Goal: Task Accomplishment & Management: Manage account settings

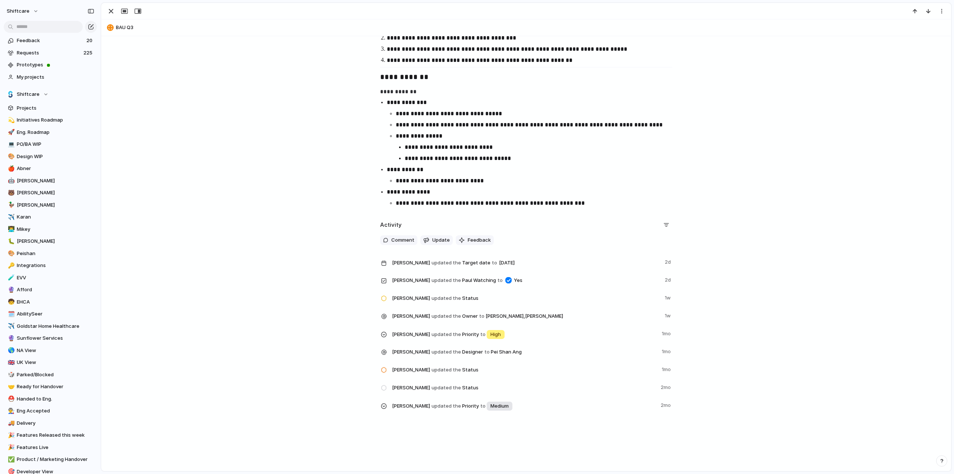
scroll to position [96, 0]
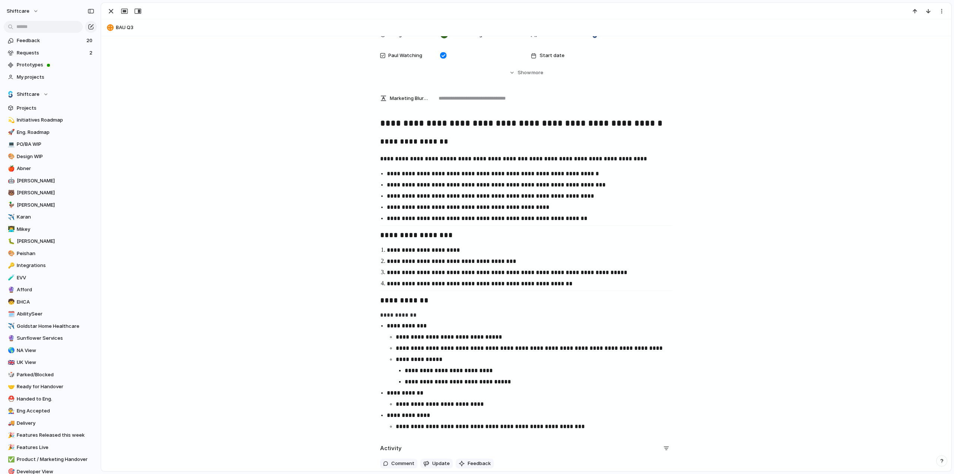
click at [109, 11] on div "button" at bounding box center [111, 11] width 9 height 9
click at [113, 14] on div "button" at bounding box center [111, 11] width 9 height 9
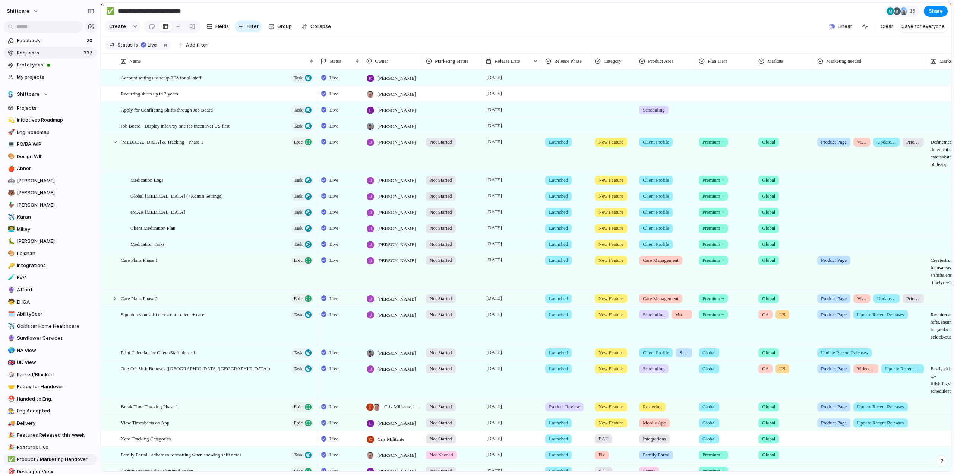
click at [38, 53] on span "Requests" at bounding box center [49, 52] width 64 height 7
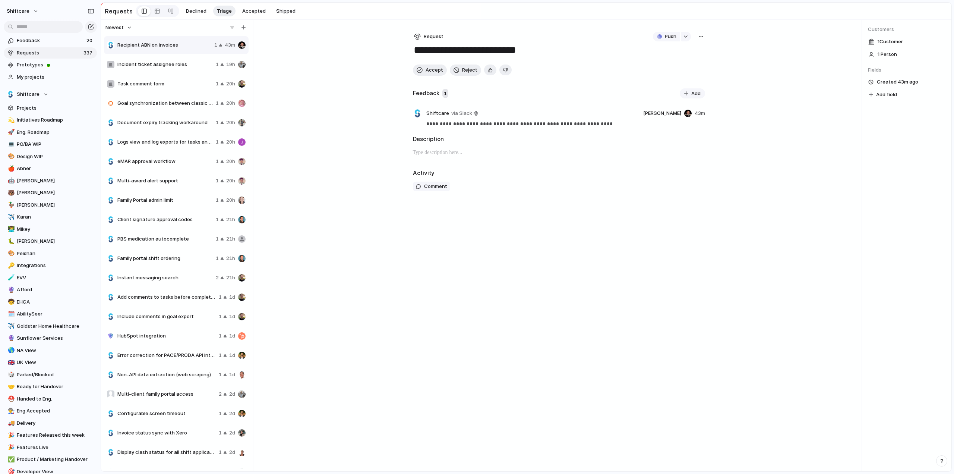
click at [129, 27] on button "Newest" at bounding box center [118, 28] width 29 height 10
click at [129, 28] on div "Last changed Newest Oldest Most requested Least requested" at bounding box center [477, 237] width 954 height 474
click at [158, 9] on link at bounding box center [157, 11] width 13 height 12
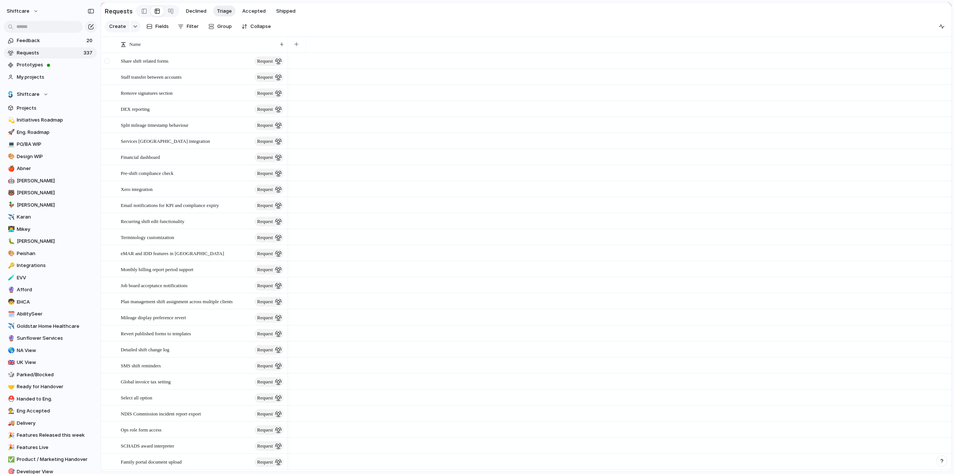
click at [107, 64] on div at bounding box center [107, 61] width 6 height 6
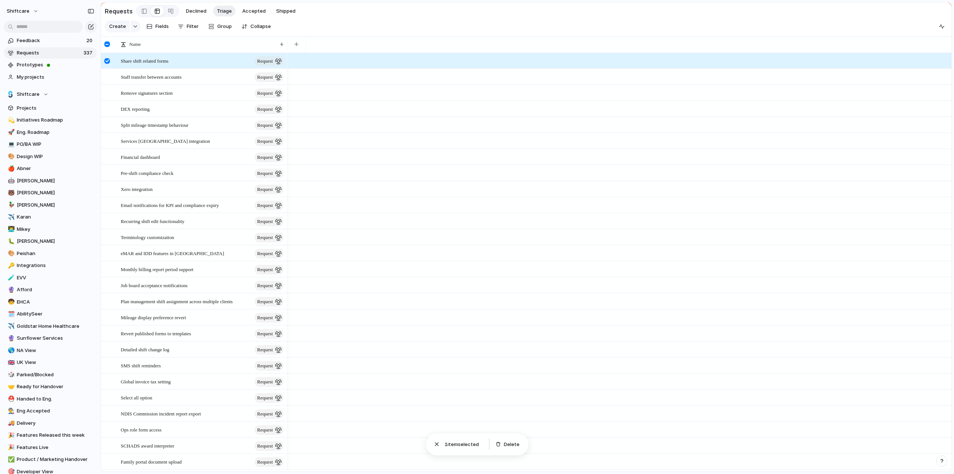
click at [104, 47] on div at bounding box center [107, 44] width 6 height 6
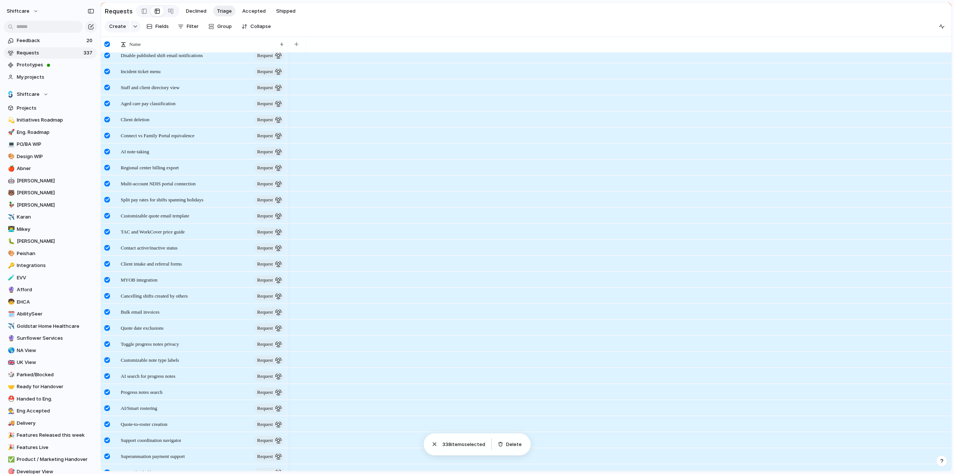
scroll to position [932, 0]
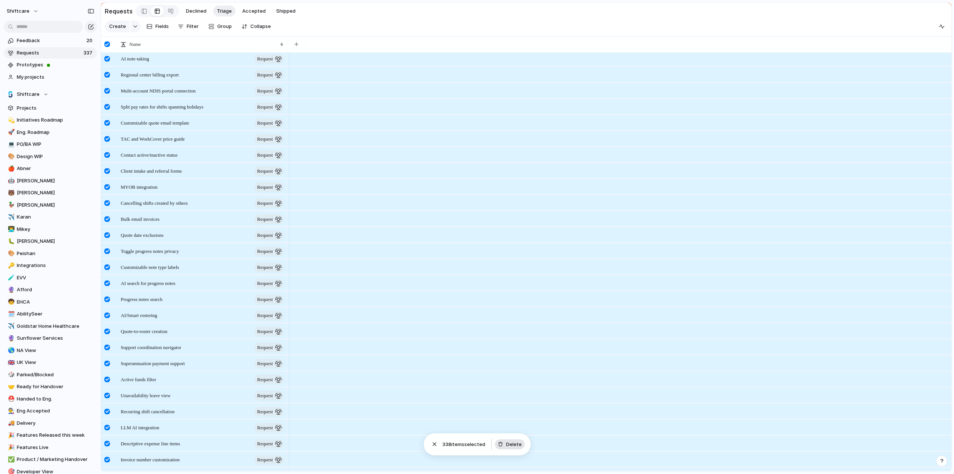
click at [515, 446] on span "Delete" at bounding box center [514, 444] width 16 height 7
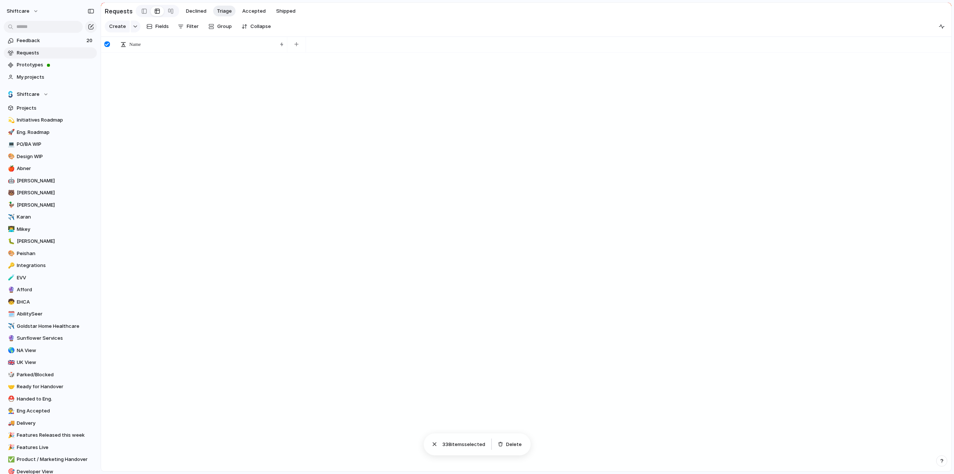
scroll to position [0, 0]
click at [30, 51] on span "Requests" at bounding box center [56, 52] width 78 height 7
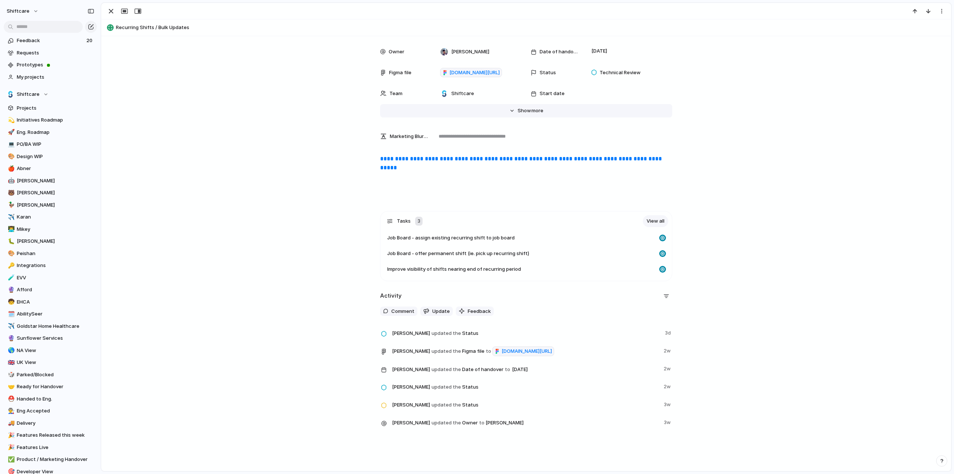
scroll to position [75, 0]
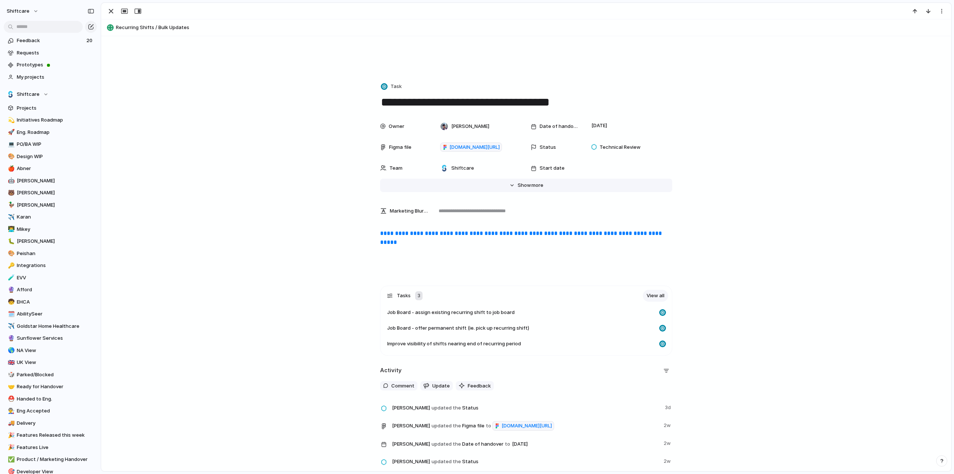
click at [518, 184] on span "Show" at bounding box center [524, 185] width 13 height 7
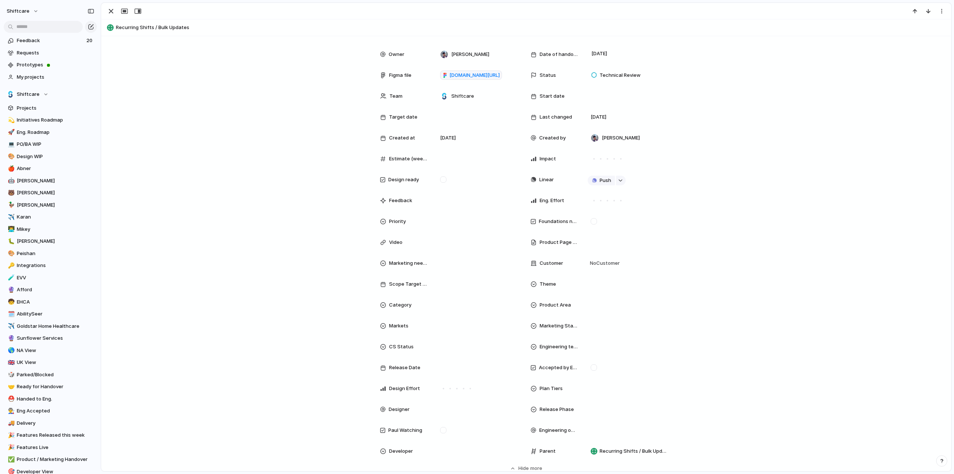
scroll to position [224, 0]
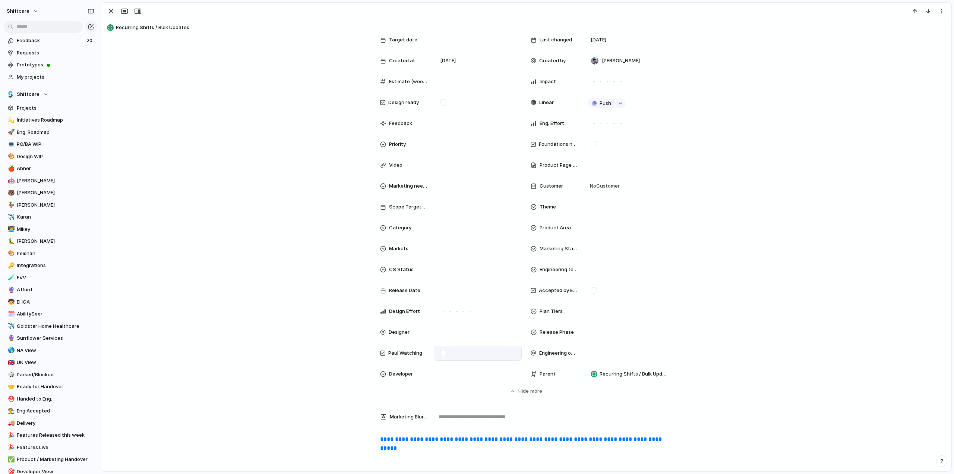
click at [442, 352] on div at bounding box center [443, 353] width 6 height 6
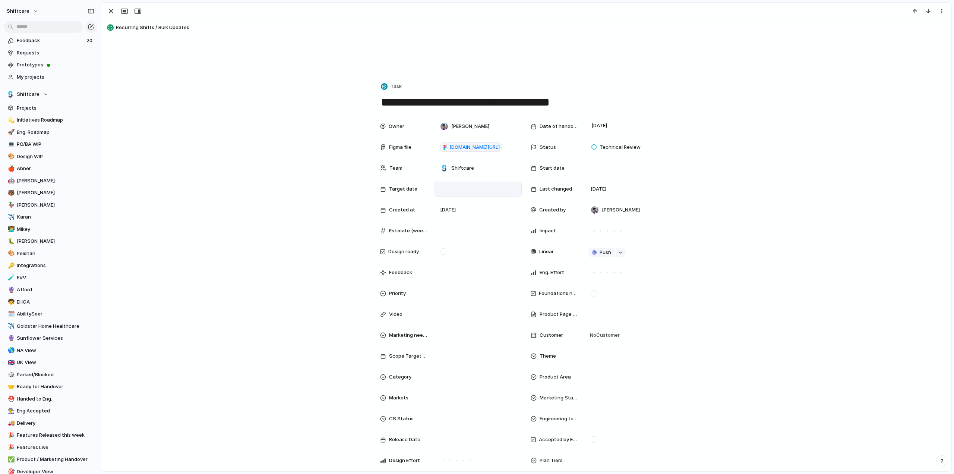
click at [456, 189] on div at bounding box center [477, 189] width 81 height 8
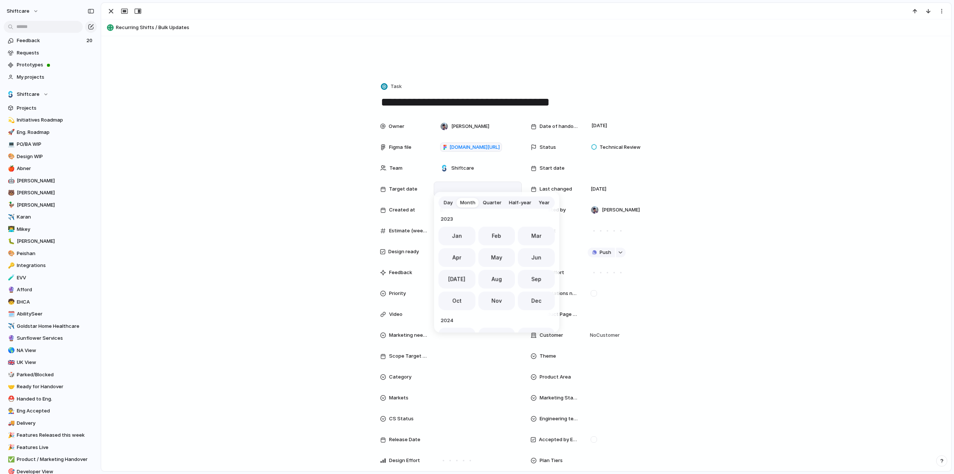
scroll to position [205, 0]
click at [492, 299] on span "Nov" at bounding box center [497, 298] width 10 height 8
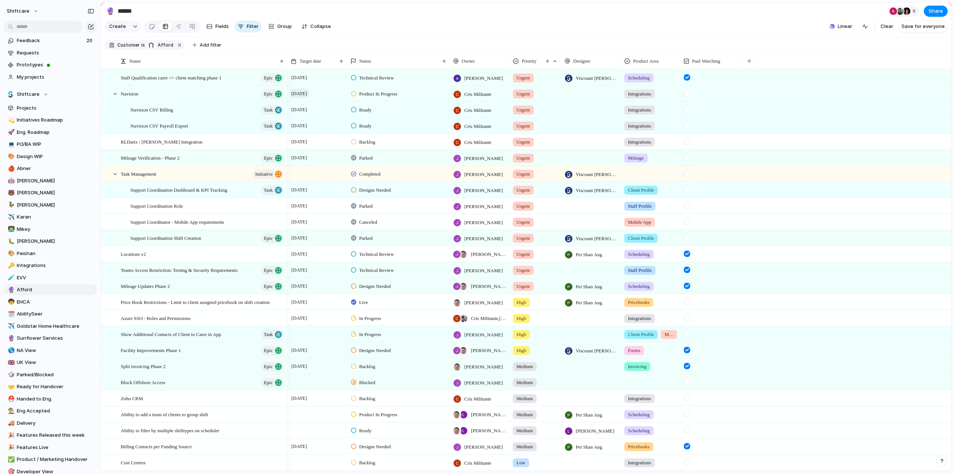
click at [304, 98] on span "September 2025" at bounding box center [299, 93] width 19 height 9
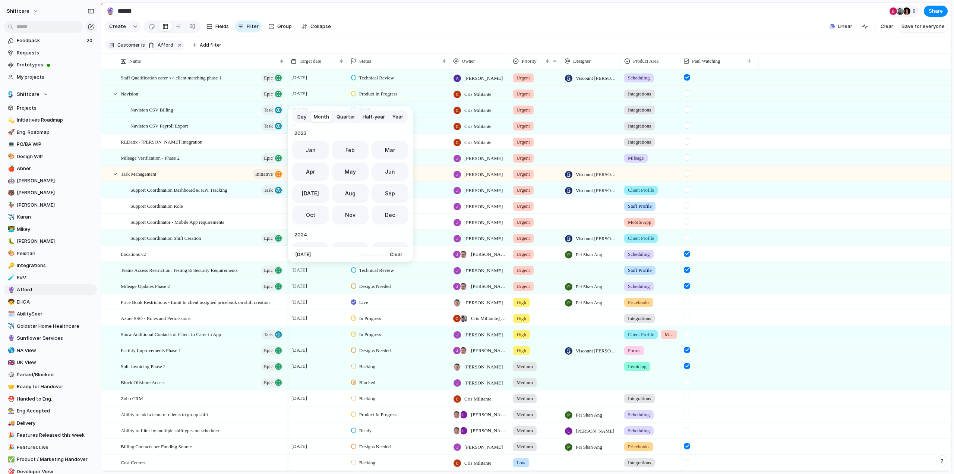
scroll to position [205, 0]
drag, startPoint x: 396, startPoint y: 255, endPoint x: 292, endPoint y: 168, distance: 135.3
click at [396, 255] on span "Clear" at bounding box center [396, 254] width 13 height 7
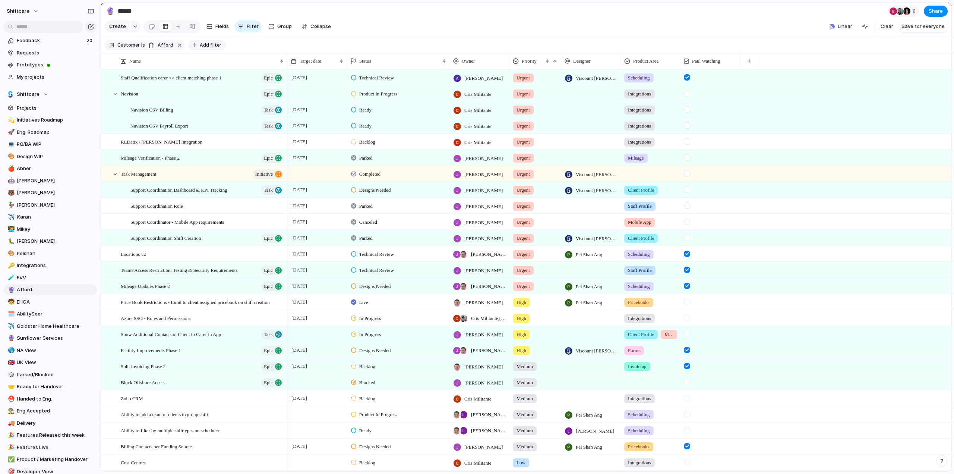
click at [206, 47] on span "Add filter" at bounding box center [211, 45] width 22 height 7
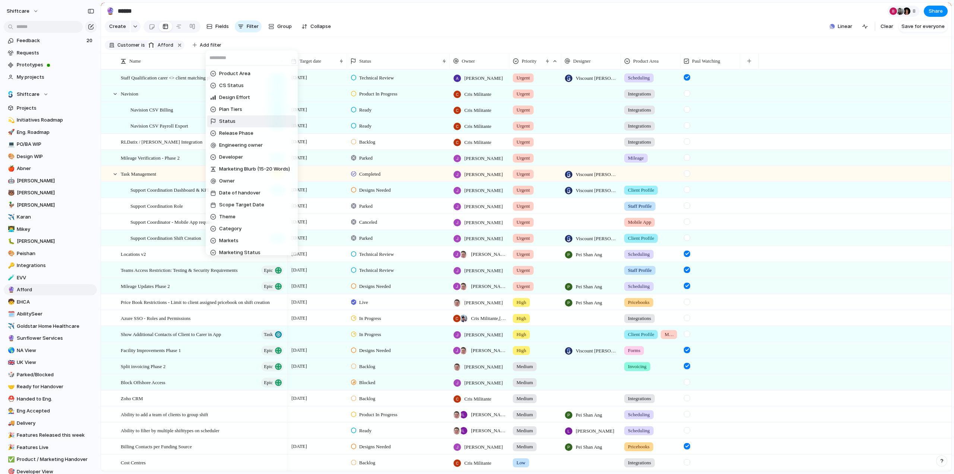
click at [226, 119] on span "Status" at bounding box center [227, 121] width 16 height 7
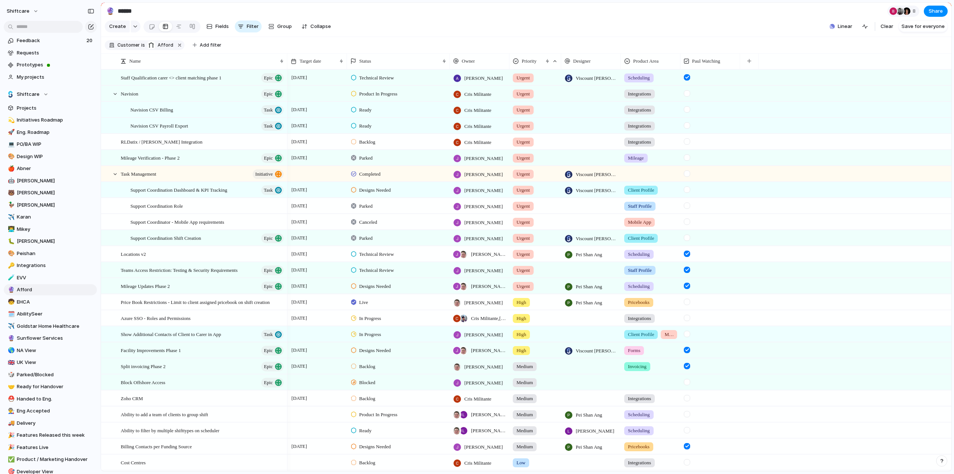
click at [195, 47] on div "Idea Planned On track At risk Off track Paused Canceled Done" at bounding box center [477, 237] width 954 height 474
click at [210, 48] on span "Add filter" at bounding box center [211, 45] width 22 height 7
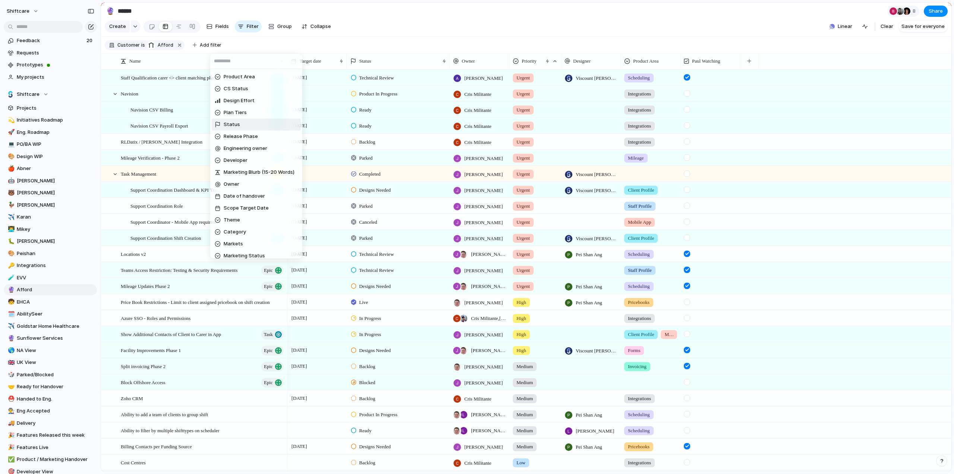
click at [234, 123] on span "Status" at bounding box center [232, 124] width 16 height 7
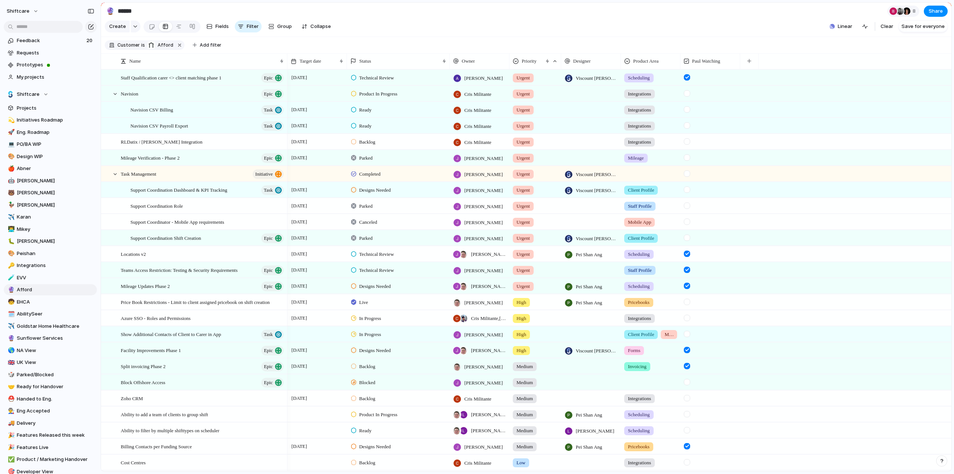
click at [200, 51] on div "Idea Planned On track At risk Off track Paused Canceled Done" at bounding box center [477, 237] width 954 height 474
click at [200, 48] on span "Add filter" at bounding box center [211, 45] width 22 height 7
type input "****"
click at [206, 77] on div at bounding box center [207, 77] width 6 height 6
click at [206, 49] on div "Not Started Support Docs WIP Support Docs Done Training Done Ready Not Needed N…" at bounding box center [477, 237] width 954 height 474
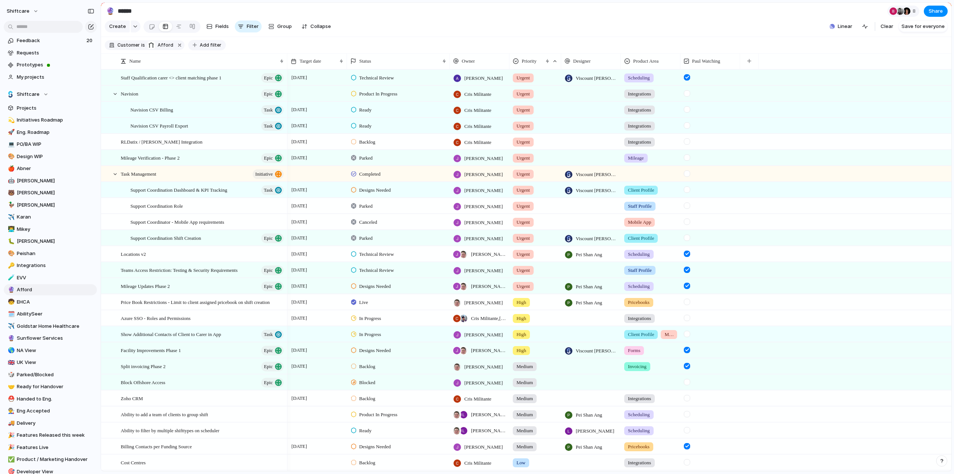
click at [193, 48] on button "Add filter" at bounding box center [207, 45] width 38 height 10
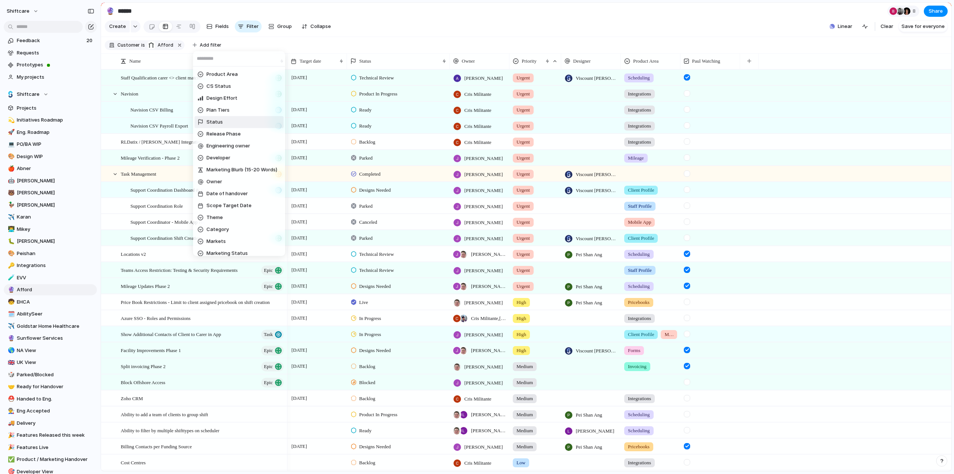
click at [210, 122] on span "Status" at bounding box center [215, 122] width 16 height 7
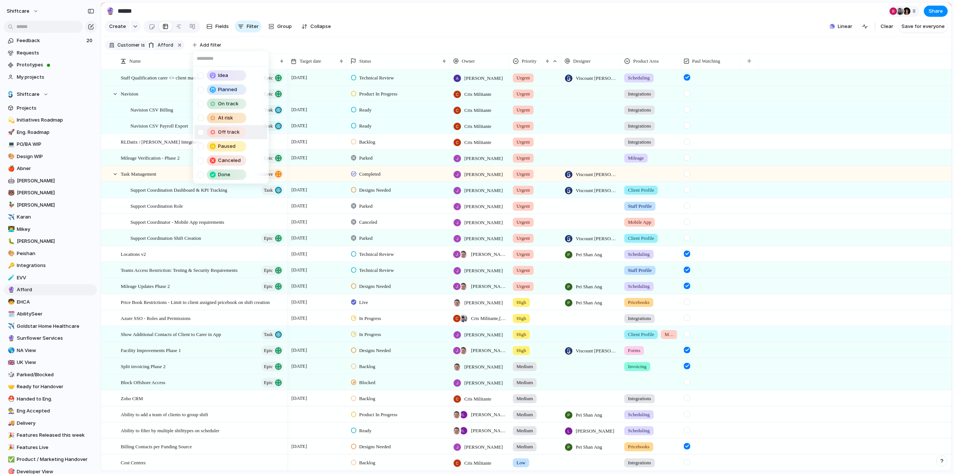
drag, startPoint x: 407, startPoint y: 46, endPoint x: 400, endPoint y: 47, distance: 6.8
click at [407, 46] on div "Idea Planned On track At risk Off track Paused Canceled Done" at bounding box center [477, 237] width 954 height 474
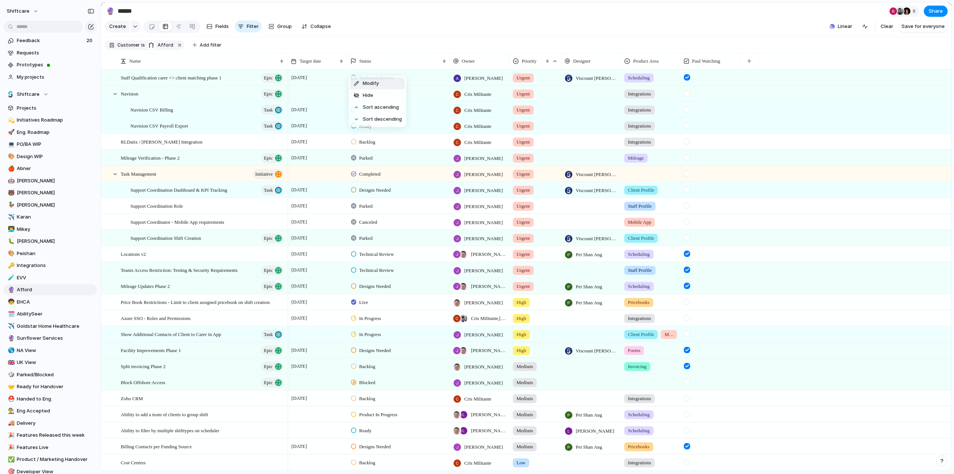
click at [368, 81] on span "Modify" at bounding box center [371, 83] width 16 height 7
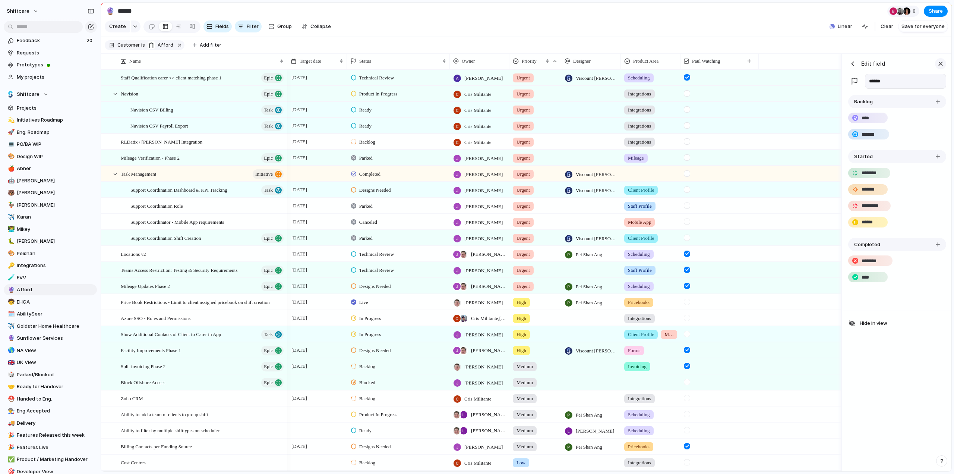
click at [941, 68] on div "button" at bounding box center [941, 64] width 8 height 8
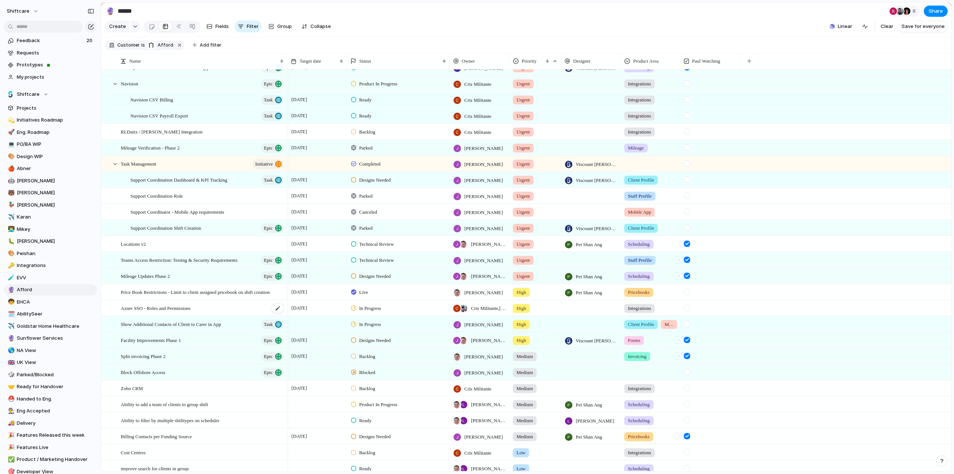
scroll to position [0, 0]
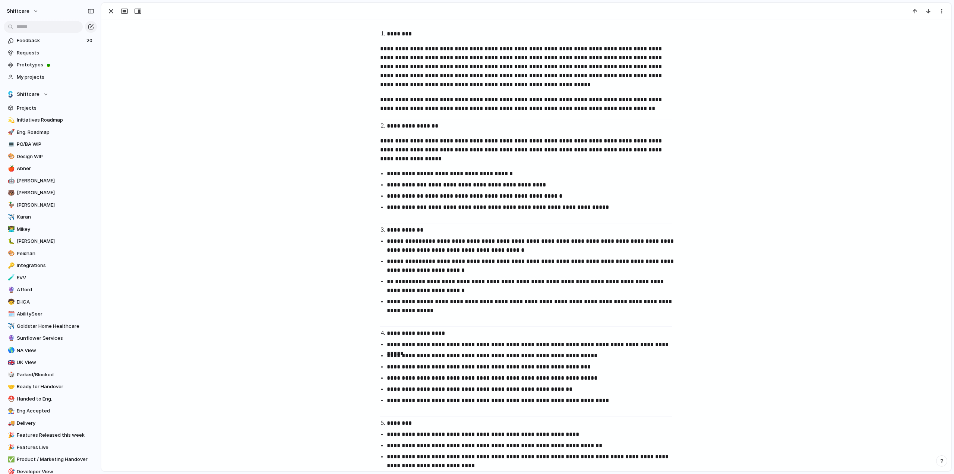
scroll to position [224, 0]
